Goal: Information Seeking & Learning: Understand process/instructions

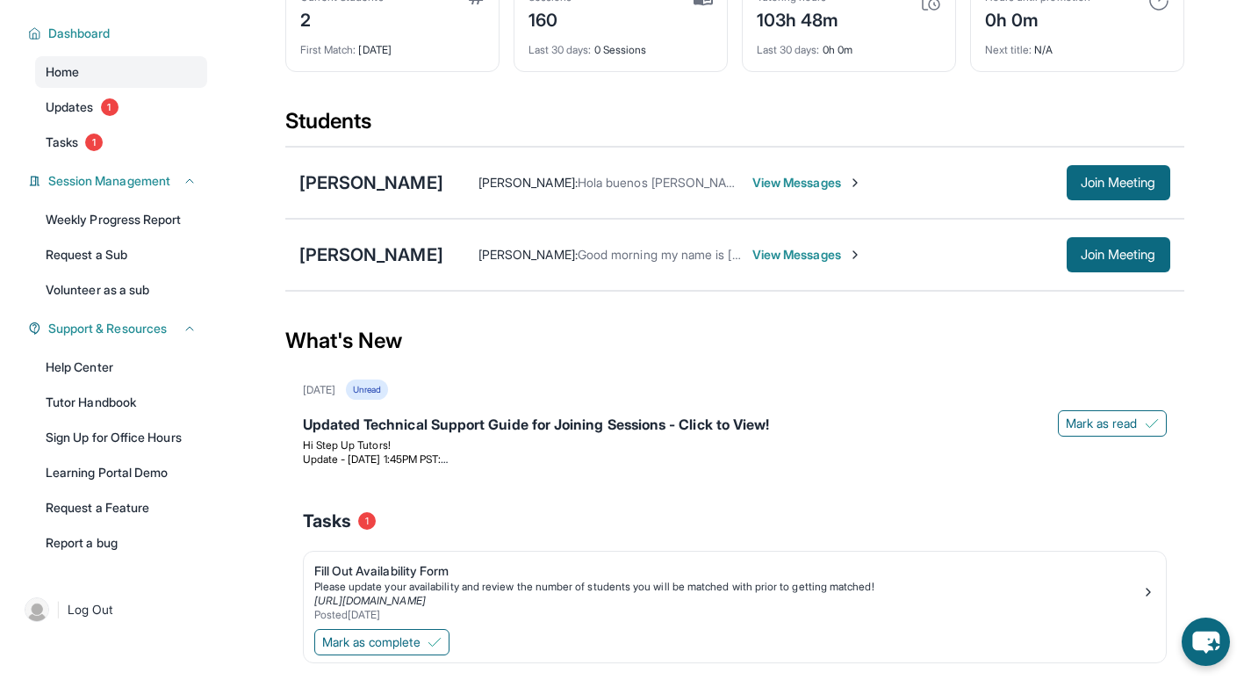
scroll to position [177, 0]
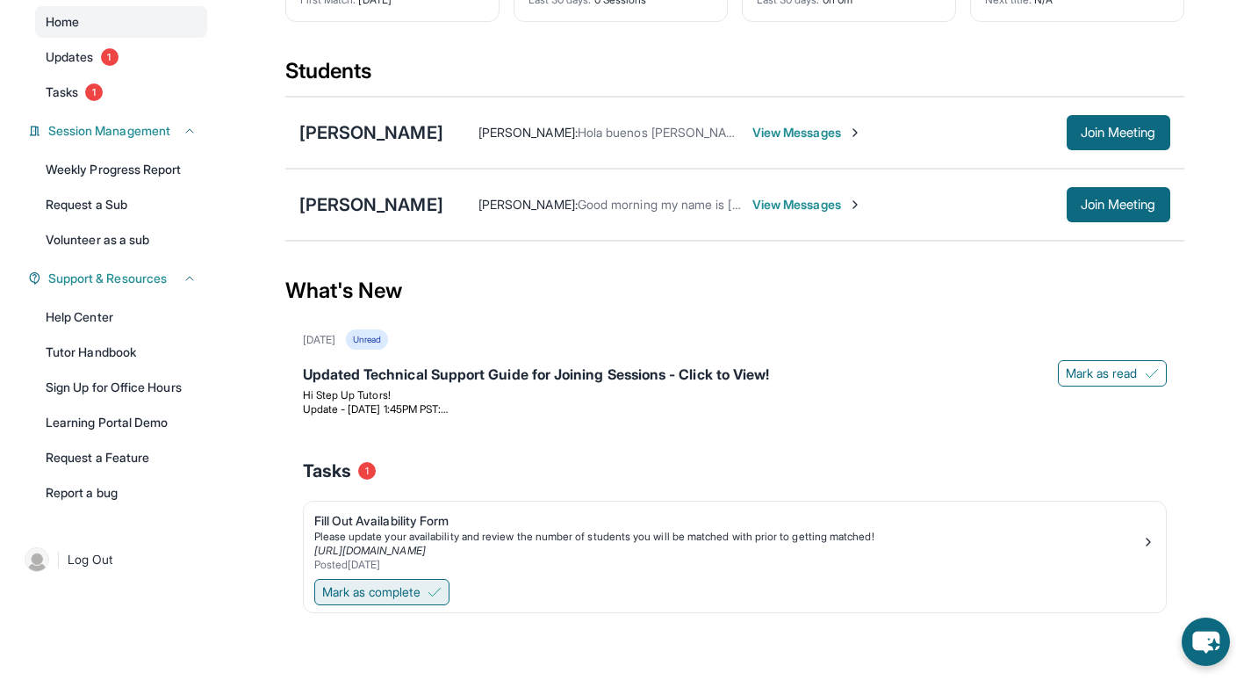
click at [416, 598] on span "Mark as complete" at bounding box center [371, 592] width 98 height 18
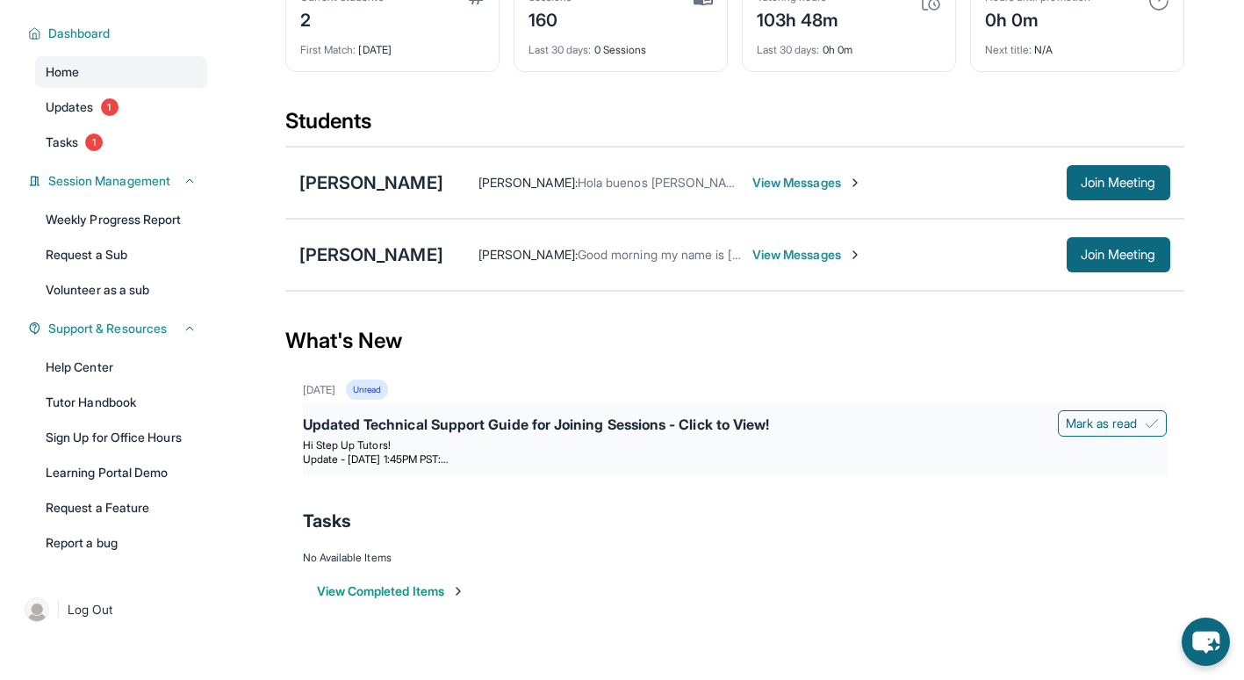
scroll to position [0, 0]
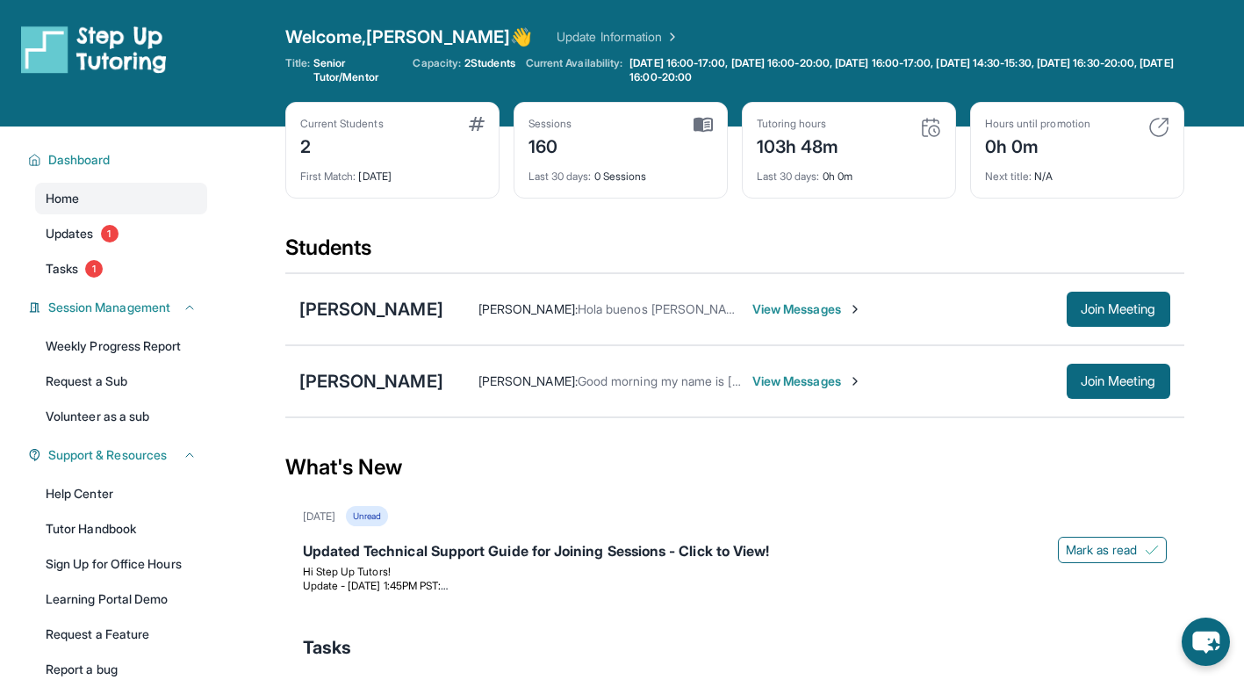
click at [766, 302] on span "View Messages" at bounding box center [808, 309] width 110 height 18
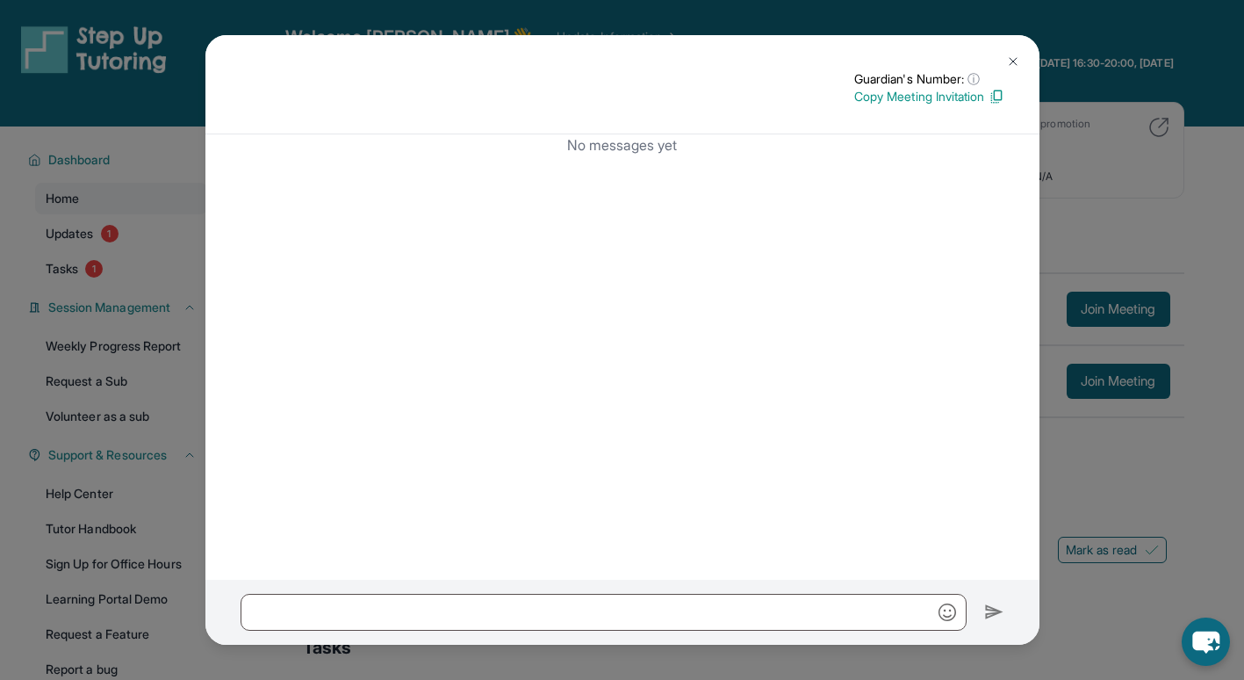
scroll to position [126, 0]
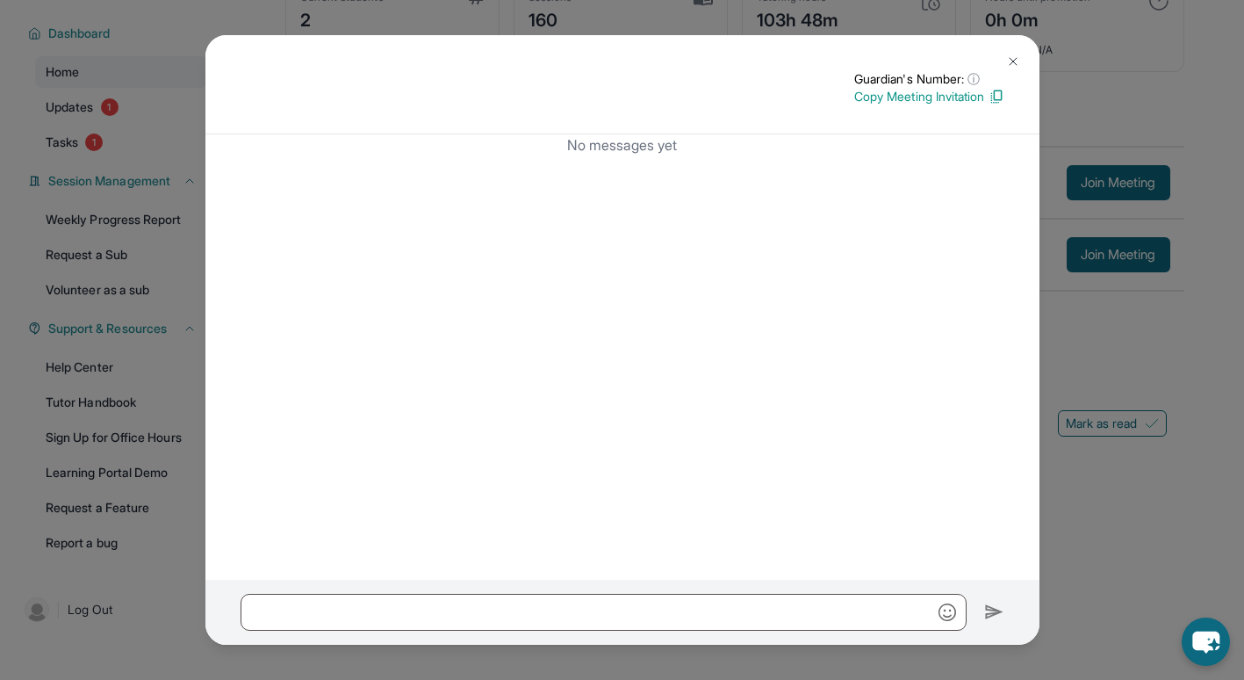
click at [1016, 61] on img at bounding box center [1013, 61] width 14 height 14
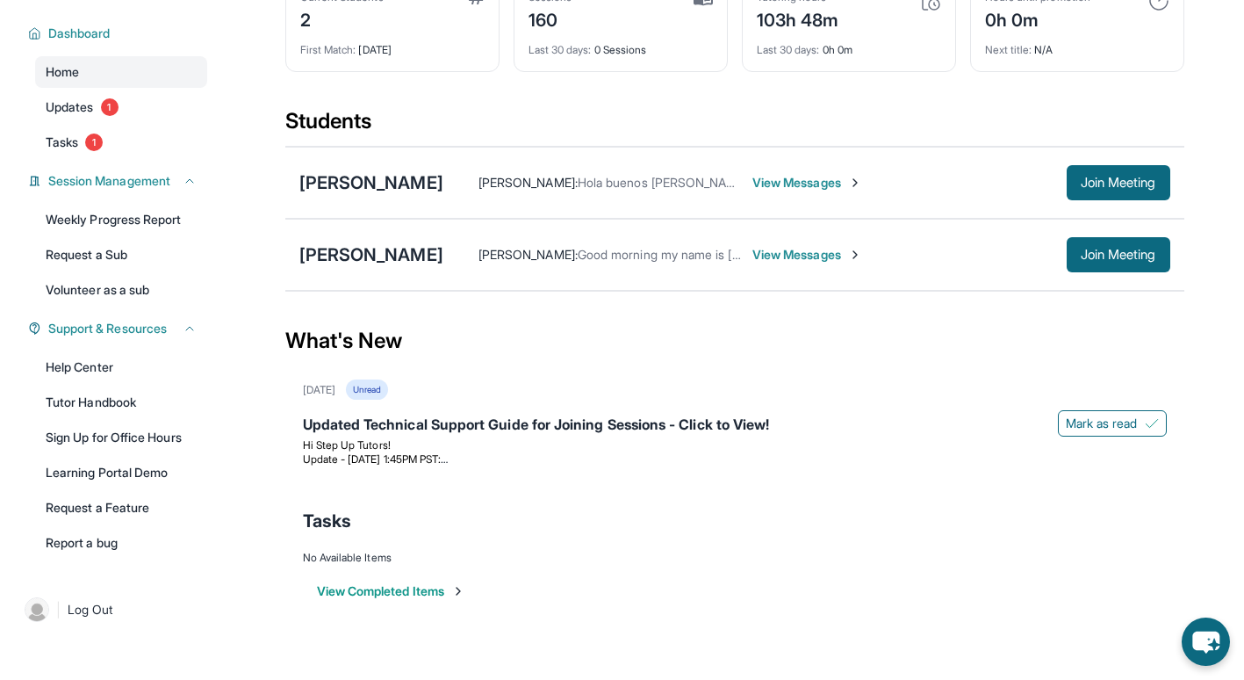
click at [458, 172] on div "[PERSON_NAME] : Hola buenos [PERSON_NAME], soy [PERSON_NAME] de [PERSON_NAME]. …" at bounding box center [806, 182] width 727 height 35
click at [802, 186] on span "View Messages" at bounding box center [808, 183] width 110 height 18
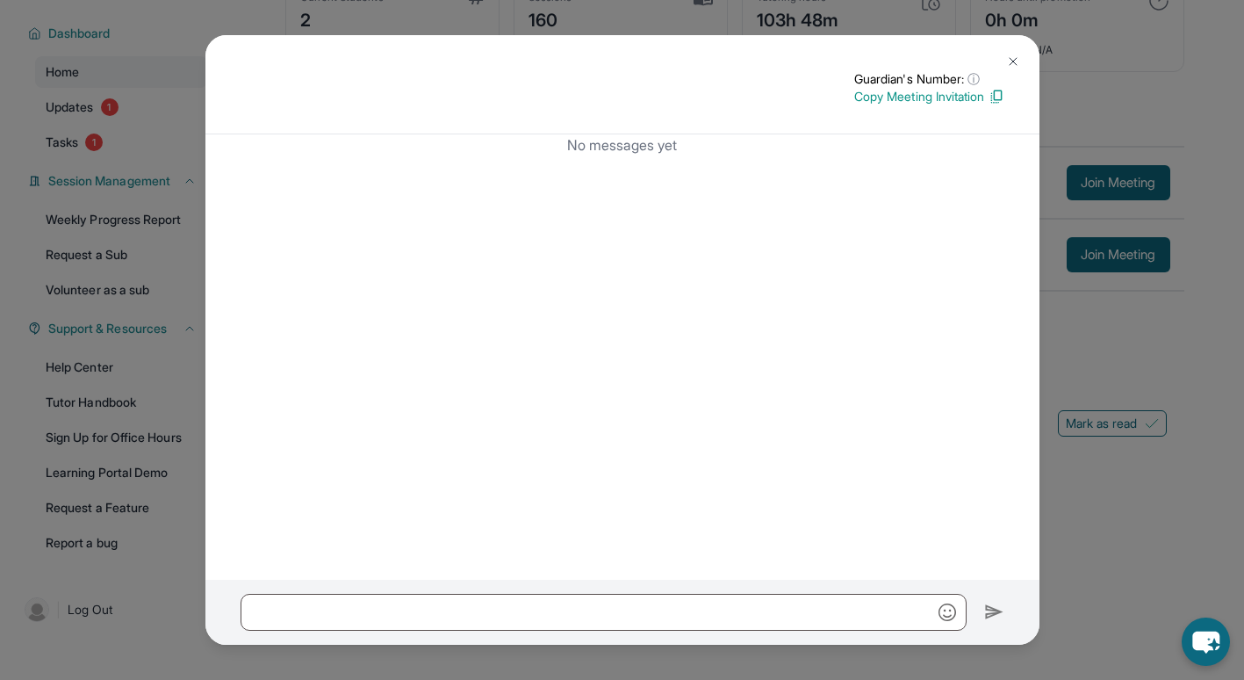
click at [1014, 58] on img at bounding box center [1013, 61] width 14 height 14
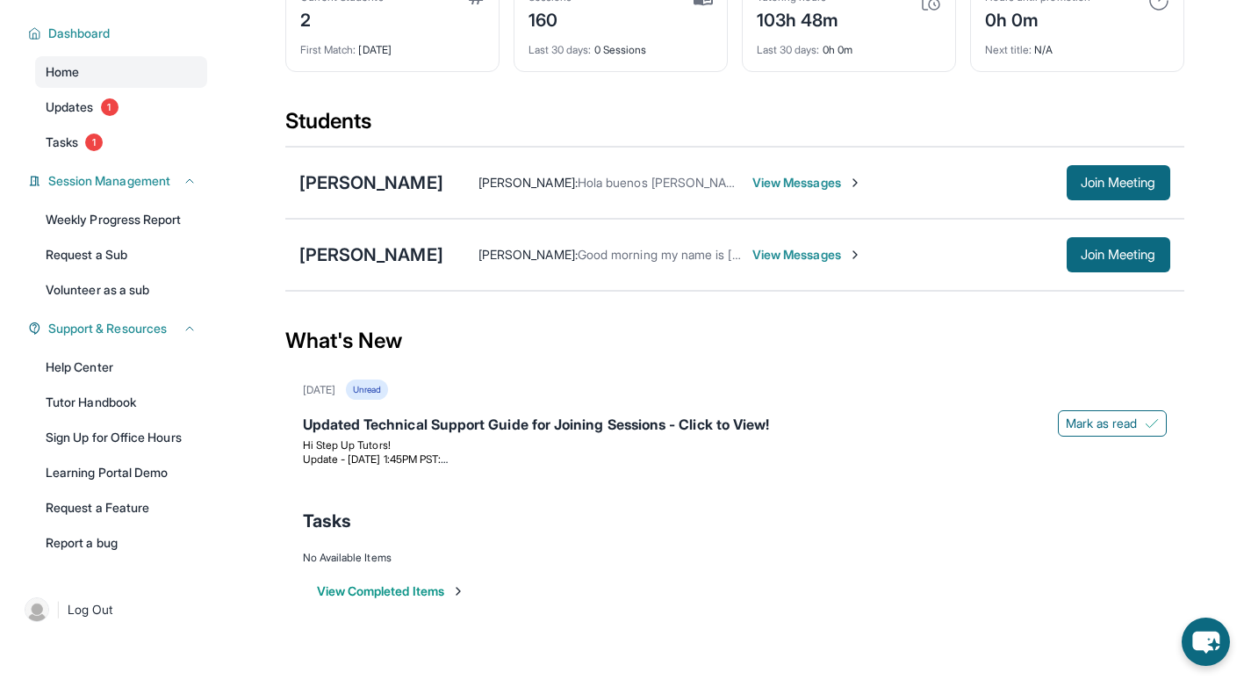
click at [838, 255] on span "View Messages" at bounding box center [808, 255] width 110 height 18
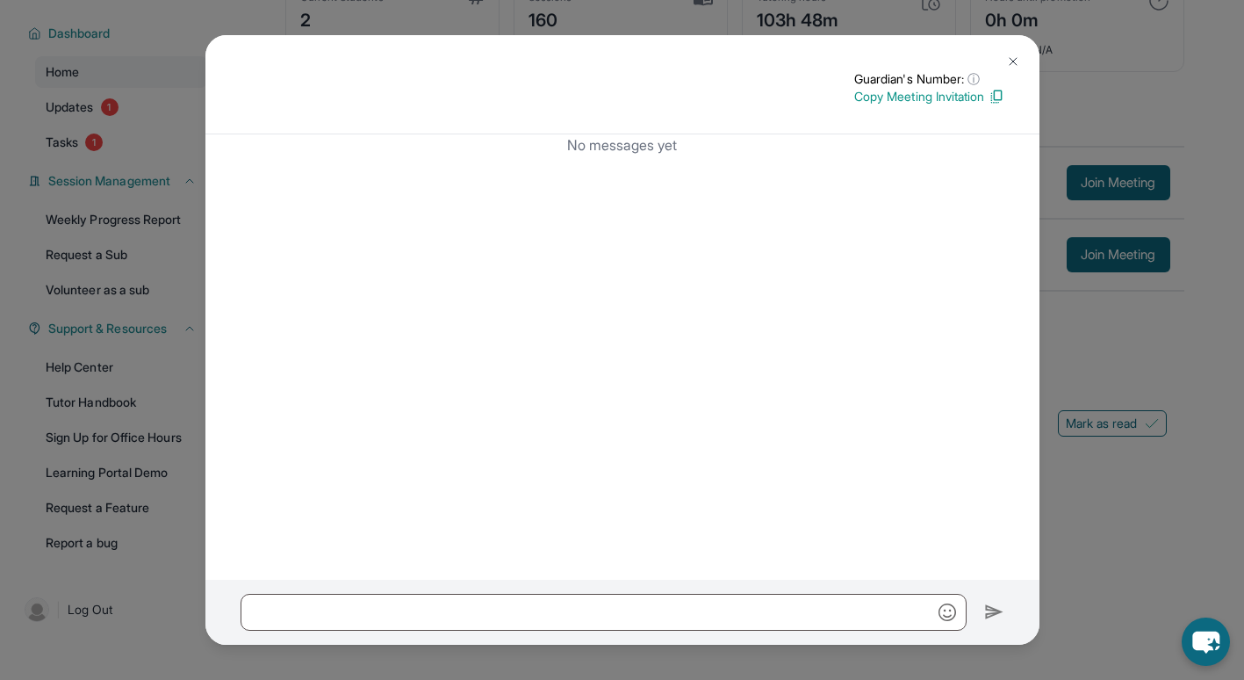
click at [1014, 56] on img at bounding box center [1013, 61] width 14 height 14
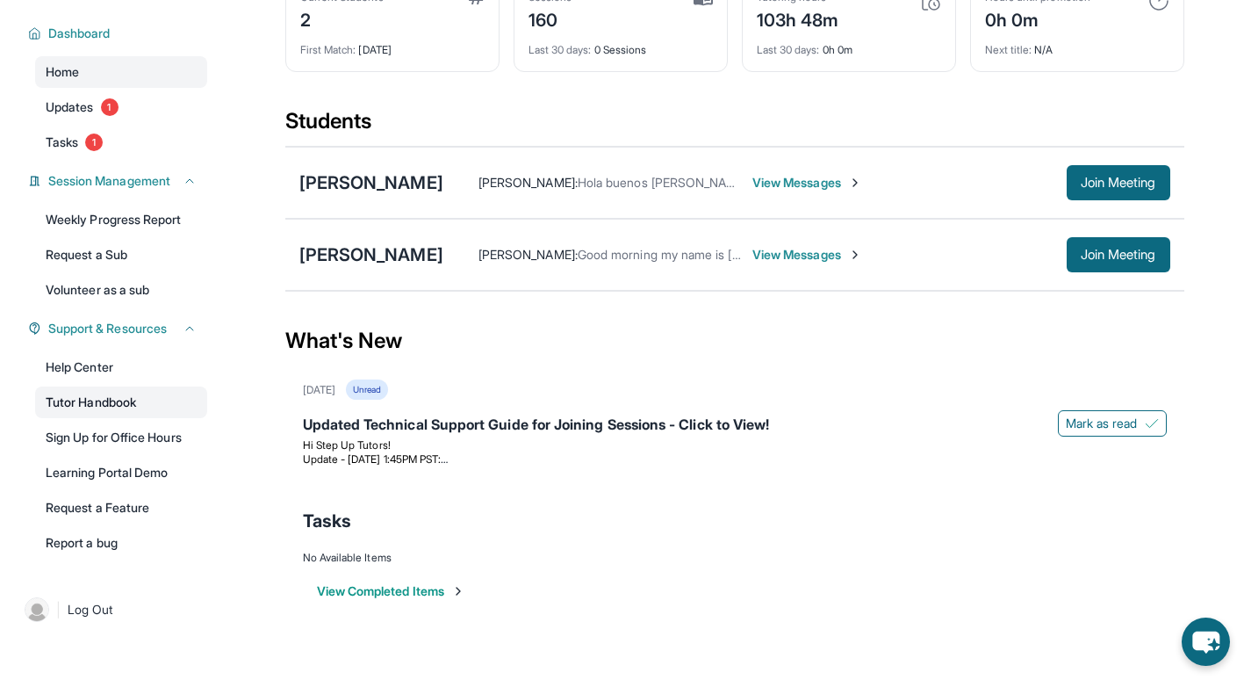
click at [125, 402] on link "Tutor Handbook" at bounding box center [121, 402] width 172 height 32
